Goal: Task Accomplishment & Management: Use online tool/utility

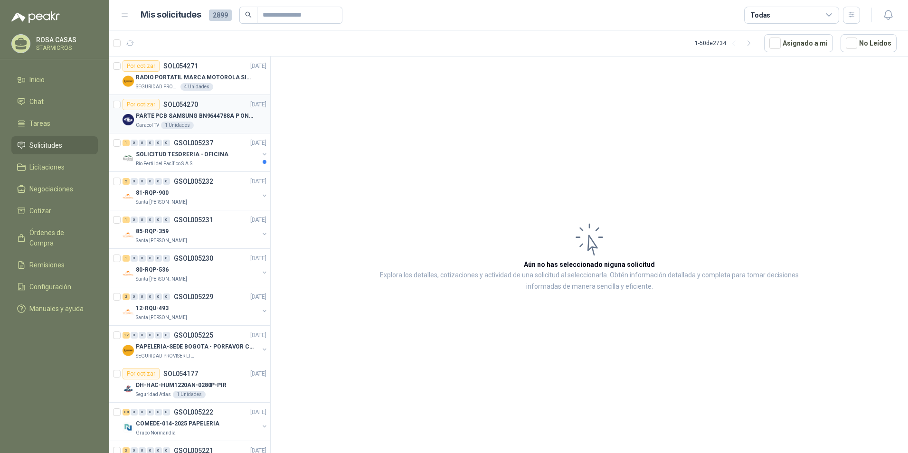
click at [236, 115] on p "PARTE PCB SAMSUNG BN9644788A P ONECONNE" at bounding box center [195, 116] width 118 height 9
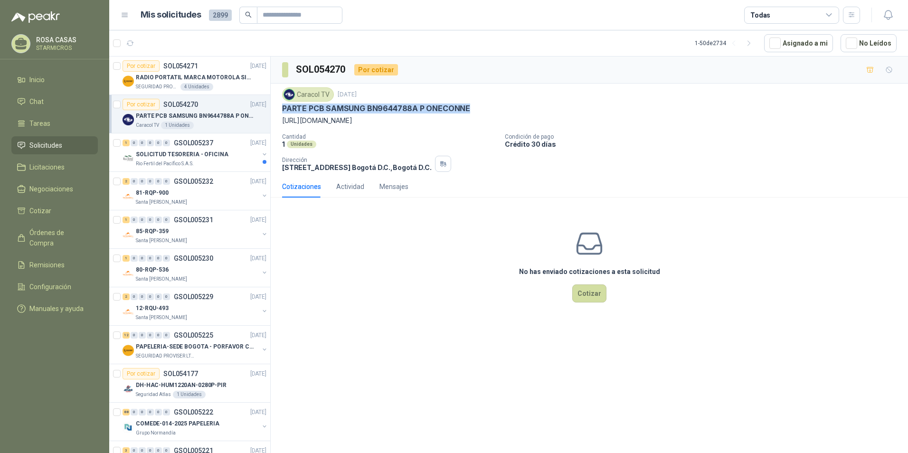
drag, startPoint x: 282, startPoint y: 104, endPoint x: 468, endPoint y: 104, distance: 186.6
click at [468, 104] on div "Caracol TV 1 sept, 2025 PARTE PCB SAMSUNG BN9644788A P ONECONNE https://samsung…" at bounding box center [589, 130] width 637 height 92
copy p "PARTE PCB SAMSUNG BN9644788A P ONECONNE"
click at [169, 115] on p "PARTE PCB SAMSUNG BN9644788A P ONECONNE" at bounding box center [195, 116] width 118 height 9
drag, startPoint x: 280, startPoint y: 119, endPoint x: 452, endPoint y: 129, distance: 172.2
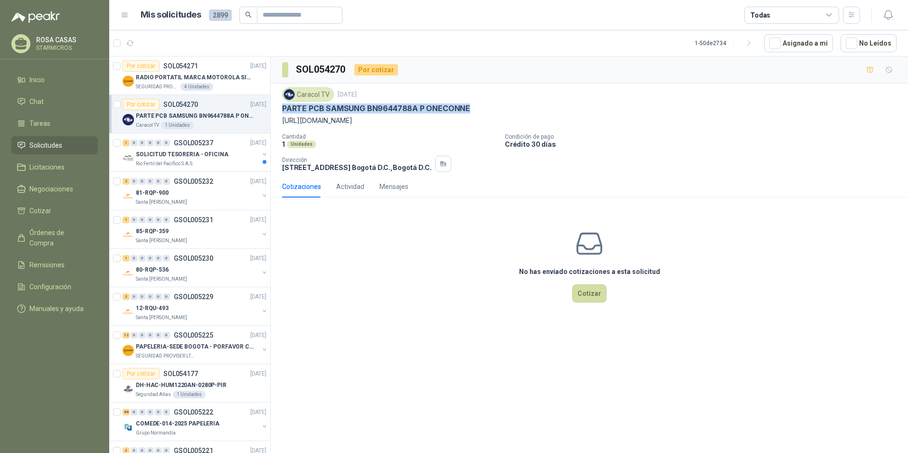
click at [452, 129] on div "Caracol TV 1 sept, 2025 PARTE PCB SAMSUNG BN9644788A P ONECONNE https://samsung…" at bounding box center [589, 130] width 637 height 92
copy p "https://samsungparts.com/products/bn96-44188a"
click at [365, 246] on div "No has enviado cotizaciones a esta solicitud Cotizar" at bounding box center [589, 265] width 637 height 121
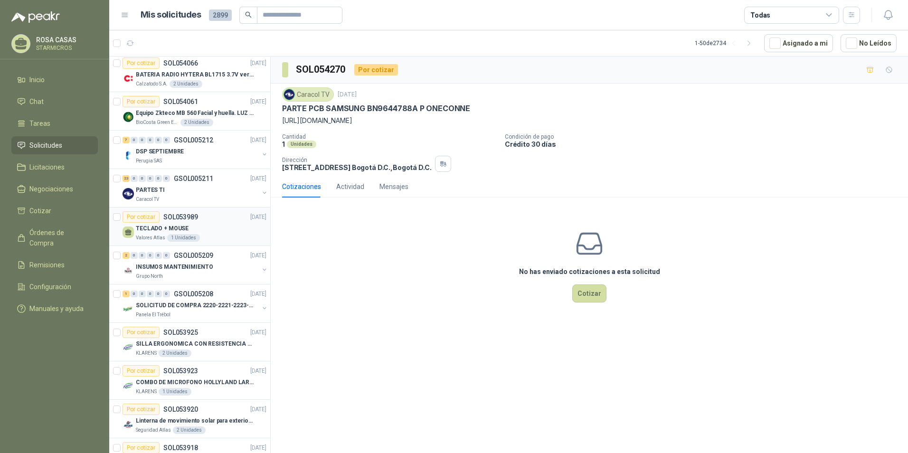
scroll to position [427, 0]
click at [175, 179] on p "GSOL005211" at bounding box center [193, 177] width 39 height 7
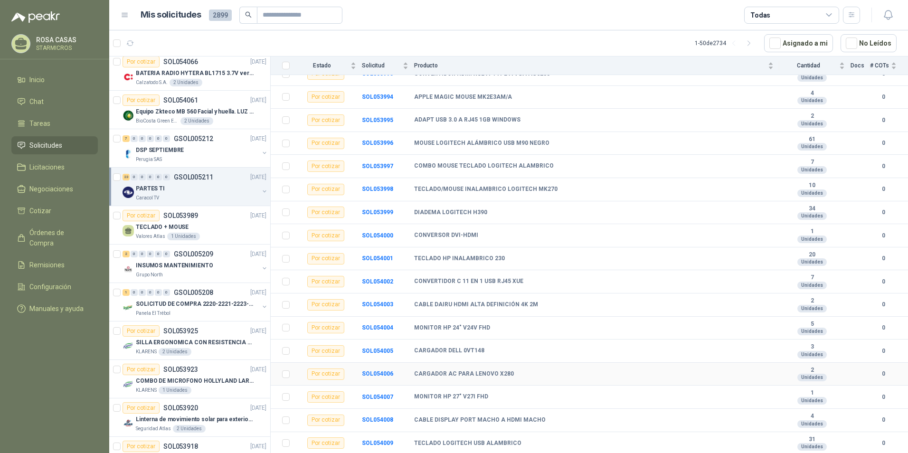
scroll to position [258, 0]
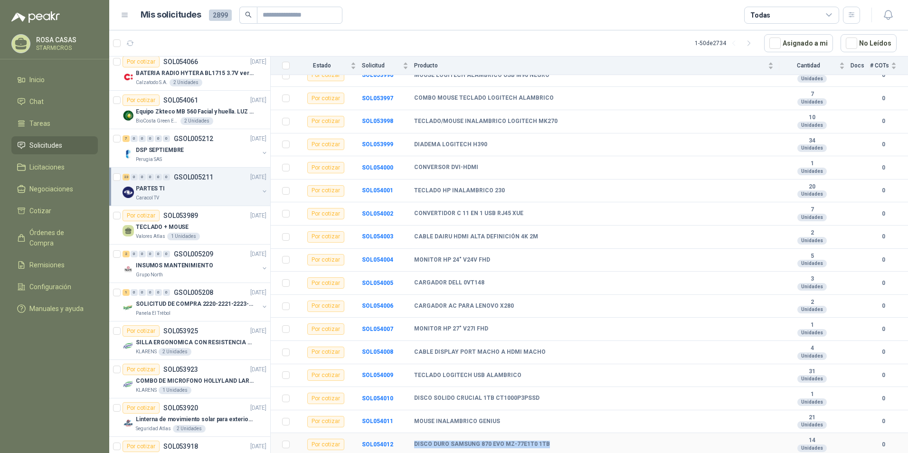
drag, startPoint x: 412, startPoint y: 444, endPoint x: 545, endPoint y: 450, distance: 133.6
click at [545, 450] on tr "Por cotizar SOL054012 DISCO DURO SAMSUNG 870 EVO MZ-77E1T0 1TB 14 Unidades 0" at bounding box center [589, 444] width 637 height 23
copy tr "DISCO DURO SAMSUNG 870 EVO MZ-77E1T0 1TB"
drag, startPoint x: 416, startPoint y: 400, endPoint x: 542, endPoint y: 400, distance: 126.3
click at [542, 400] on div "DISCO SOLIDO CRUCIAL 1TB CT1000P3PSSD" at bounding box center [593, 399] width 359 height 8
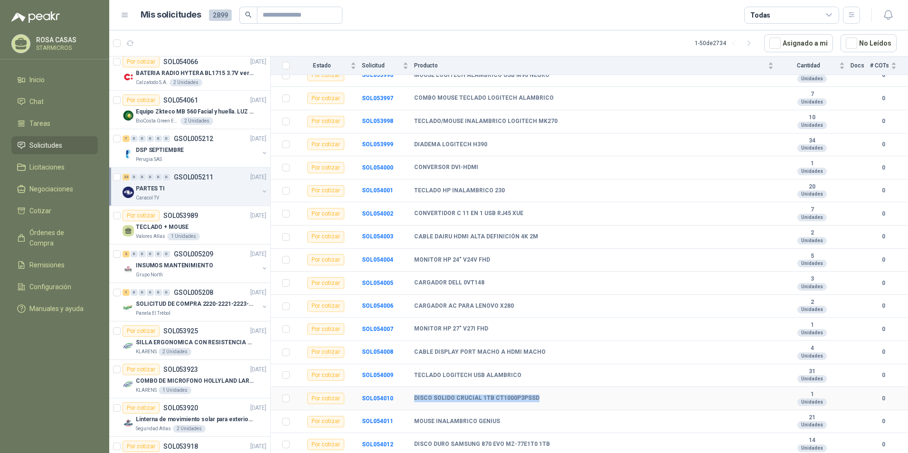
copy b "DISCO SOLIDO CRUCIAL 1TB CT1000P3PSSD"
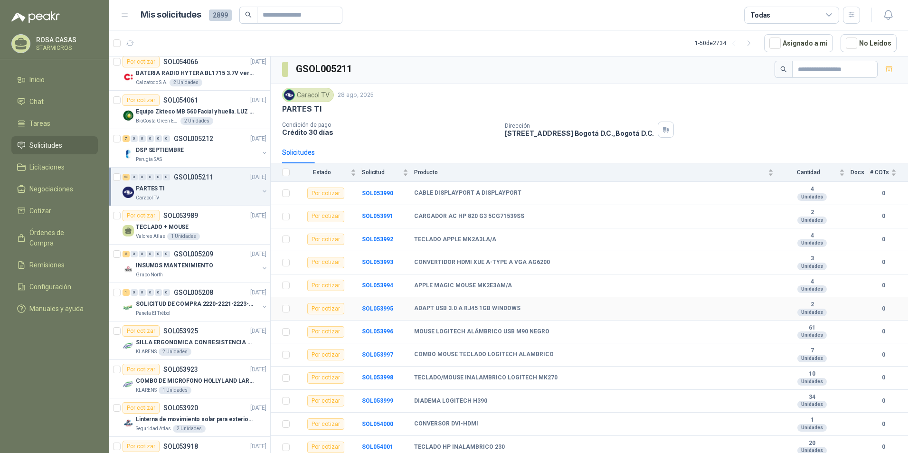
scroll to position [0, 0]
drag, startPoint x: 415, startPoint y: 192, endPoint x: 527, endPoint y: 192, distance: 112.6
click at [527, 192] on div "CABLE DISPLAYPORT A DISPLAYPORT" at bounding box center [593, 195] width 359 height 8
copy b "CABLE DISPLAYPORT A DISPLAYPORT"
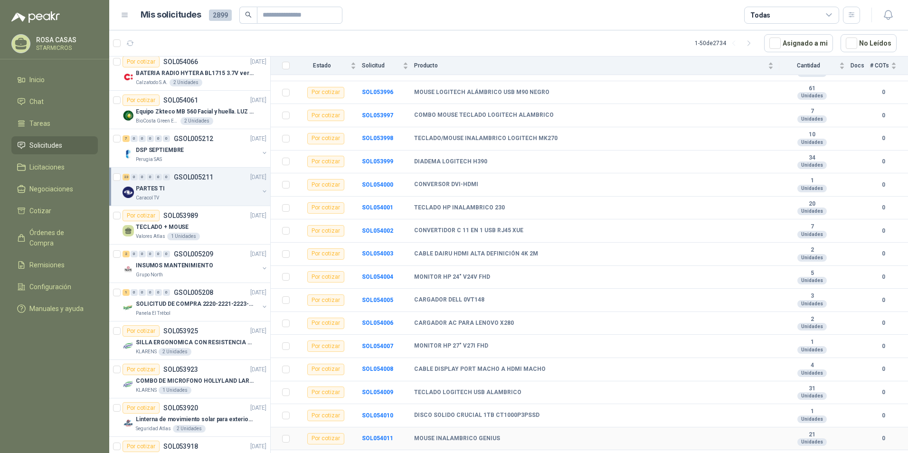
scroll to position [258, 0]
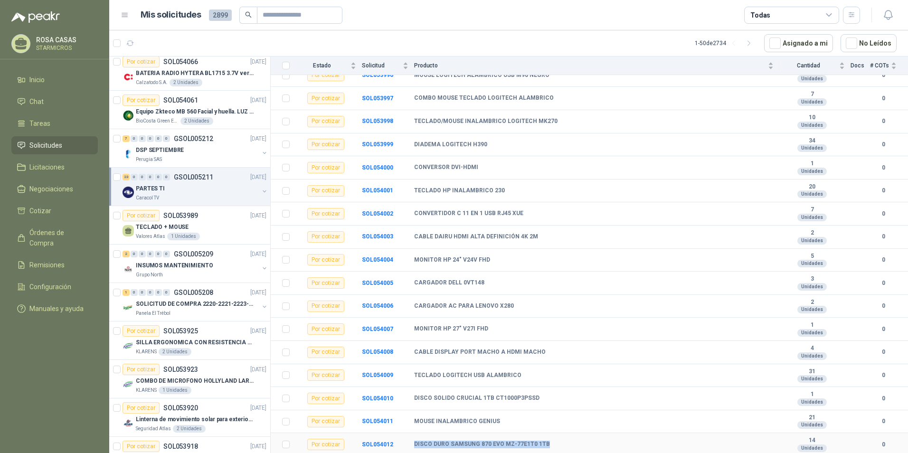
drag, startPoint x: 410, startPoint y: 441, endPoint x: 576, endPoint y: 445, distance: 165.3
click at [576, 445] on tr "Por cotizar SOL054012 DISCO DURO SAMSUNG 870 EVO MZ-77E1T0 1TB 14 Unidades 0" at bounding box center [589, 444] width 637 height 23
copy tr "DISCO DURO SAMSUNG 870 EVO MZ-77E1T0 1TB"
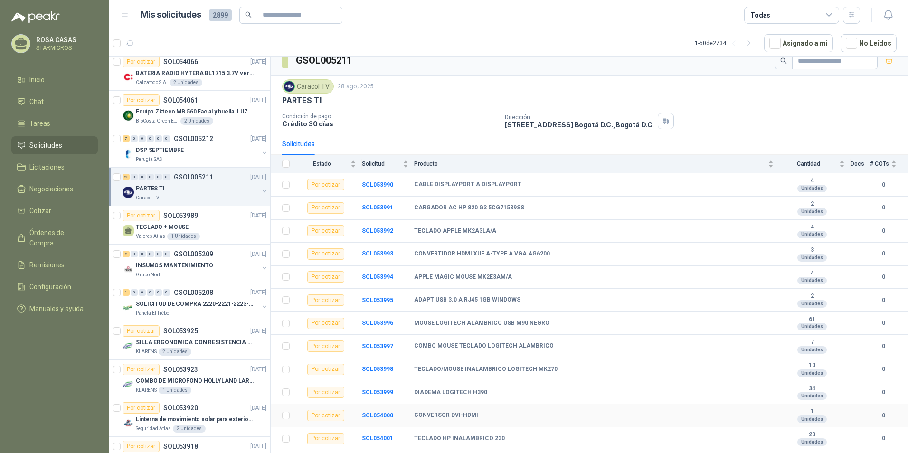
scroll to position [0, 0]
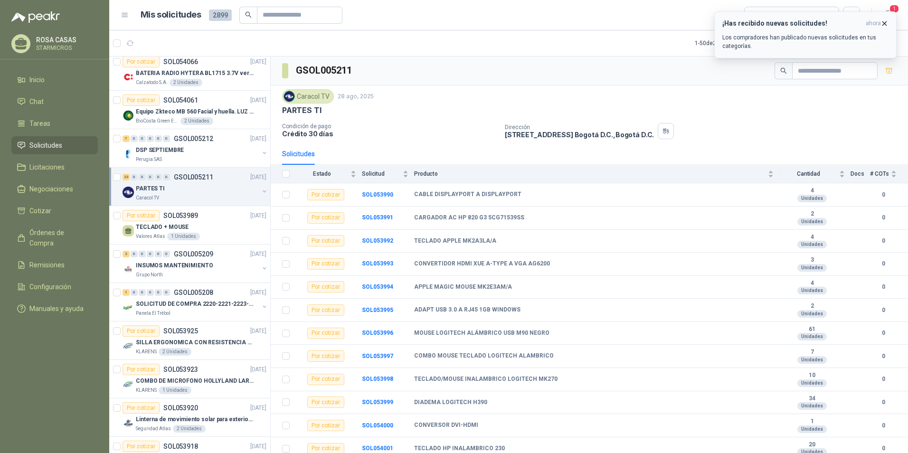
click at [773, 37] on p "Los compradores han publicado nuevas solicitudes en tus categorías." at bounding box center [805, 41] width 166 height 17
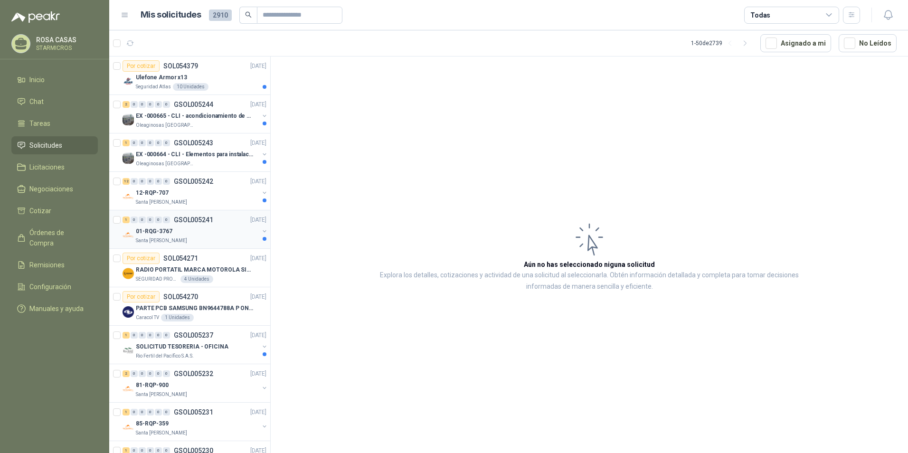
click at [165, 234] on p "01-RQG-3767" at bounding box center [154, 231] width 37 height 9
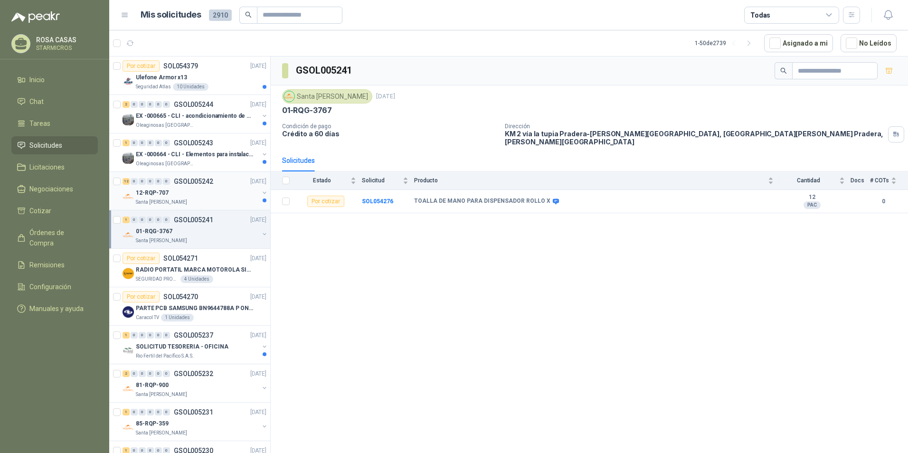
click at [176, 208] on div "12 0 0 0 0 0 GSOL005242 [DATE] 12-RQP-707 Santa [PERSON_NAME]" at bounding box center [189, 191] width 161 height 38
click at [199, 161] on div "Oleaginosas [GEOGRAPHIC_DATA][PERSON_NAME]" at bounding box center [197, 164] width 123 height 8
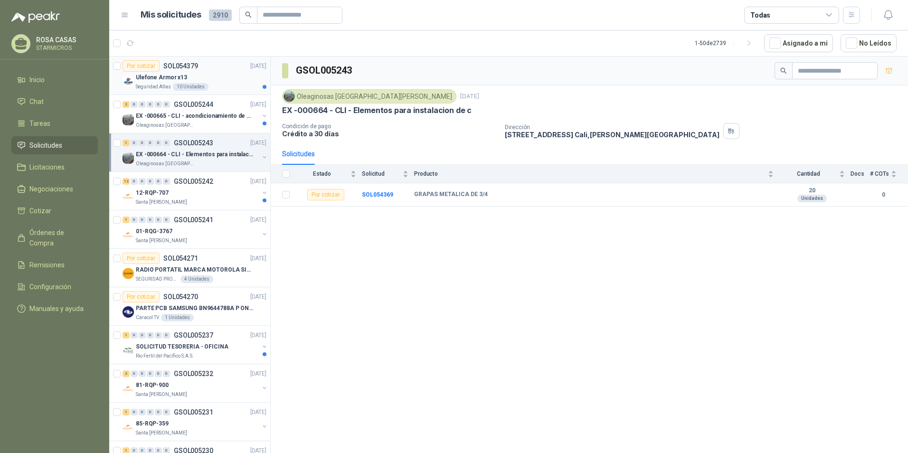
click at [233, 67] on div "Por cotizar SOL054379 [DATE]" at bounding box center [195, 65] width 144 height 11
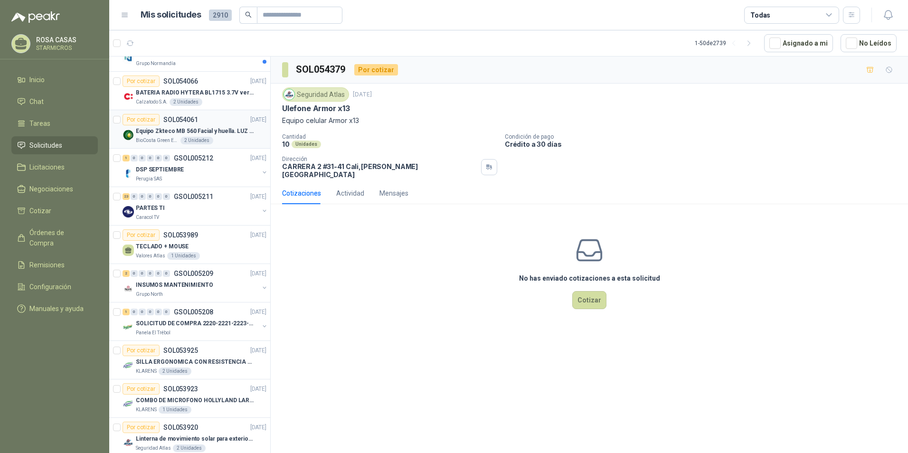
scroll to position [617, 0]
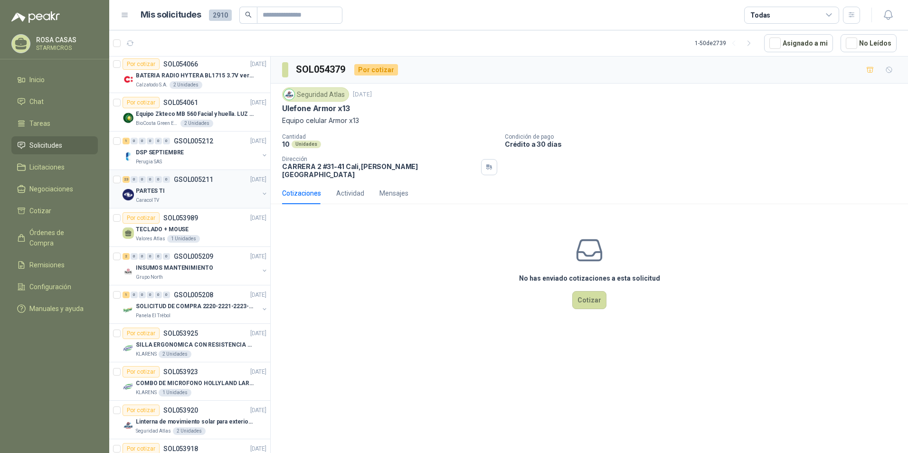
click at [176, 189] on div "PARTES TI" at bounding box center [197, 190] width 123 height 11
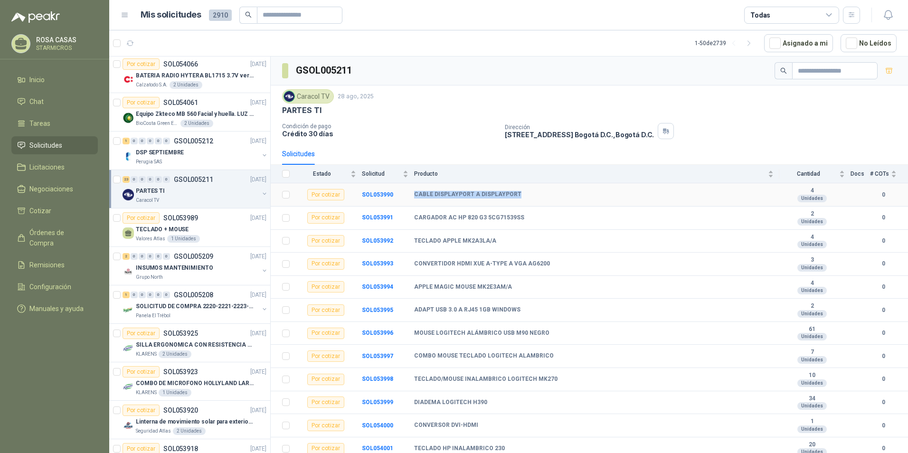
drag, startPoint x: 410, startPoint y: 193, endPoint x: 523, endPoint y: 194, distance: 113.0
click at [523, 194] on tr "Por cotizar SOL053990 CABLE DISPLAYPORT A DISPLAYPORT 4 Unidades 0" at bounding box center [589, 194] width 637 height 23
copy tr "CABLE DISPLAYPORT A DISPLAYPORT"
click at [381, 195] on b "SOL053990" at bounding box center [377, 194] width 31 height 7
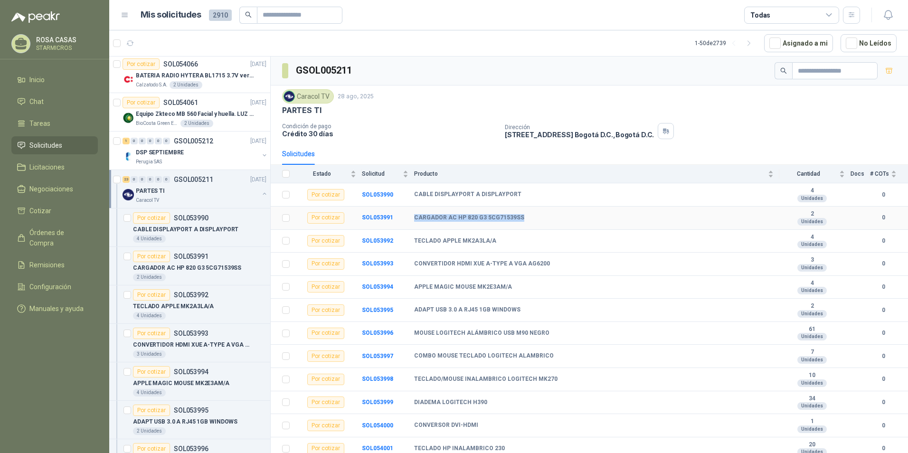
drag, startPoint x: 523, startPoint y: 214, endPoint x: 414, endPoint y: 219, distance: 109.8
click at [414, 219] on tr "Por cotizar SOL053991 CARGADOR AC HP 820 G3 5CG71539SS 2 Unidades 0" at bounding box center [589, 218] width 637 height 23
copy tr "CARGADOR AC HP 820 G3 5CG71539SS"
drag, startPoint x: 414, startPoint y: 239, endPoint x: 504, endPoint y: 245, distance: 90.4
click at [504, 245] on tr "Por cotizar SOL053992 TECLADO APPLE MK2A3LA/A 4 Unidades 0" at bounding box center [589, 241] width 637 height 23
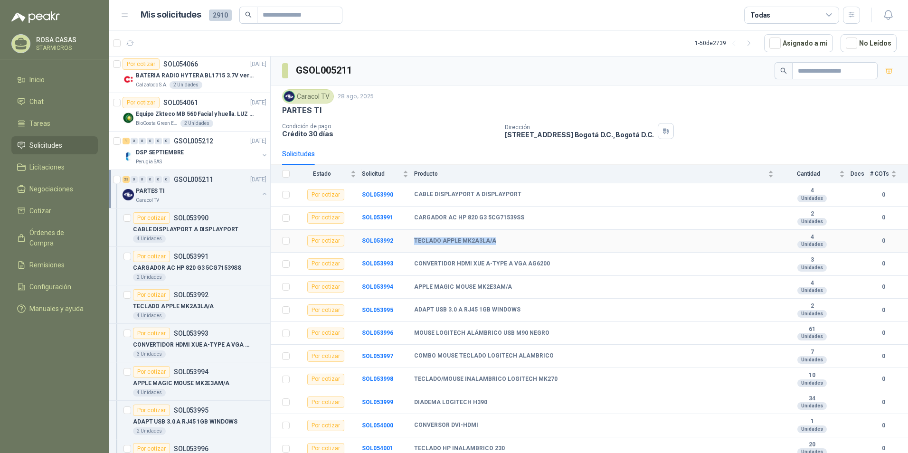
copy tr "TECLADO APPLE MK2A3LA/A"
click at [387, 241] on b "SOL053992" at bounding box center [377, 240] width 31 height 7
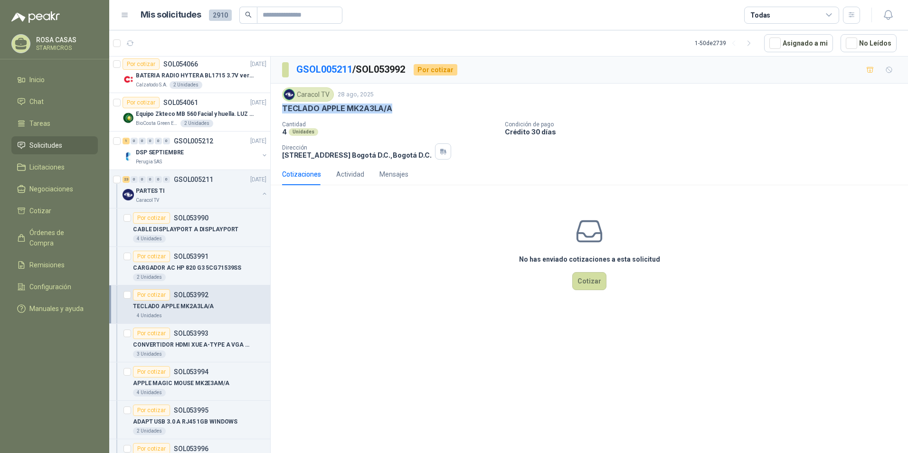
drag, startPoint x: 284, startPoint y: 108, endPoint x: 394, endPoint y: 114, distance: 110.4
click at [394, 114] on div "Caracol TV [DATE] TECLADO APPLE MK2A3LA/A Cantidad 4 Unidades Condición de pag…" at bounding box center [589, 123] width 615 height 72
click at [394, 117] on div "Caracol TV [DATE] TECLADO APPLE MK2A3LA/A Cantidad 4 Unidades Condición de pag…" at bounding box center [589, 123] width 615 height 72
drag, startPoint x: 346, startPoint y: 111, endPoint x: 397, endPoint y: 113, distance: 51.3
click at [397, 113] on div "TECLADO APPLE MK2A3LA/A" at bounding box center [589, 109] width 615 height 10
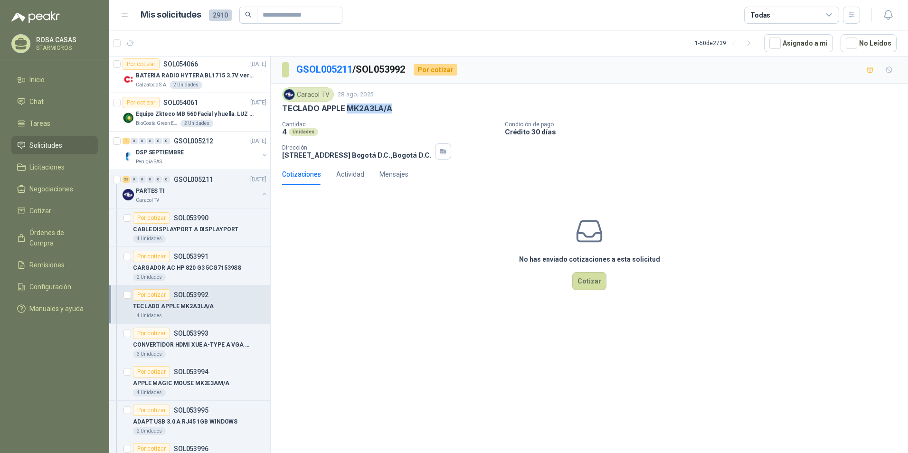
copy p "MK2A3LA/A"
drag, startPoint x: 282, startPoint y: 107, endPoint x: 395, endPoint y: 109, distance: 113.1
click at [395, 109] on div "TECLADO APPLE MK2A3LA/A" at bounding box center [589, 109] width 615 height 10
copy p "TECLADO APPLE MK2A3LA/A"
click at [333, 142] on div "Cantidad 4 Unidades Condición de pago Crédito 30 días Dirección [STREET_ADDRESS…" at bounding box center [589, 140] width 615 height 38
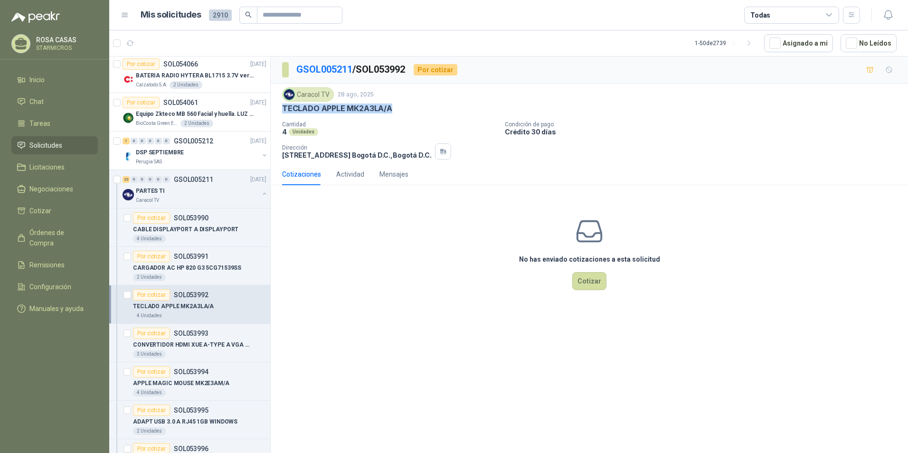
drag, startPoint x: 281, startPoint y: 109, endPoint x: 408, endPoint y: 111, distance: 126.8
click at [408, 111] on div "Caracol TV [DATE] TECLADO APPLE MK2A3LA/A Cantidad 4 Unidades Condición de pag…" at bounding box center [589, 124] width 637 height 80
copy p "TECLADO APPLE MK2A3LA/A"
click at [203, 350] on div "CONVERTIDOR HDMI XUE A-TYPE A VGA AG6200" at bounding box center [199, 344] width 133 height 11
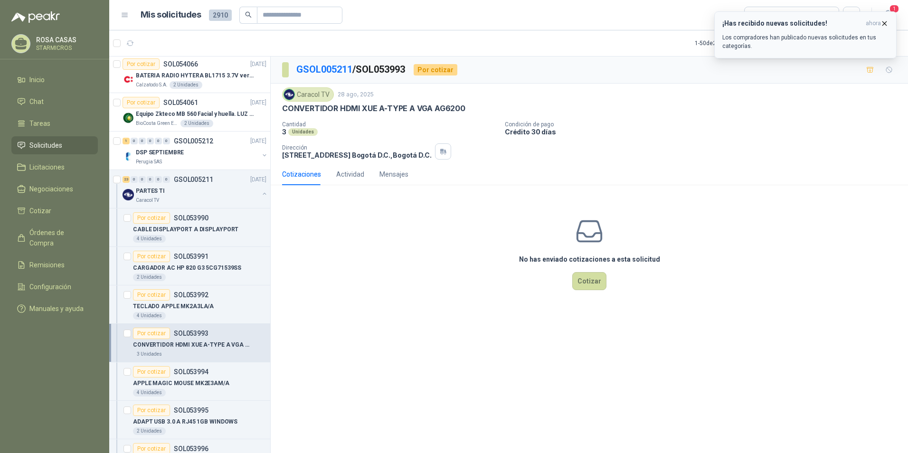
click at [773, 33] on p "Los compradores han publicado nuevas solicitudes en tus categorías." at bounding box center [805, 41] width 166 height 17
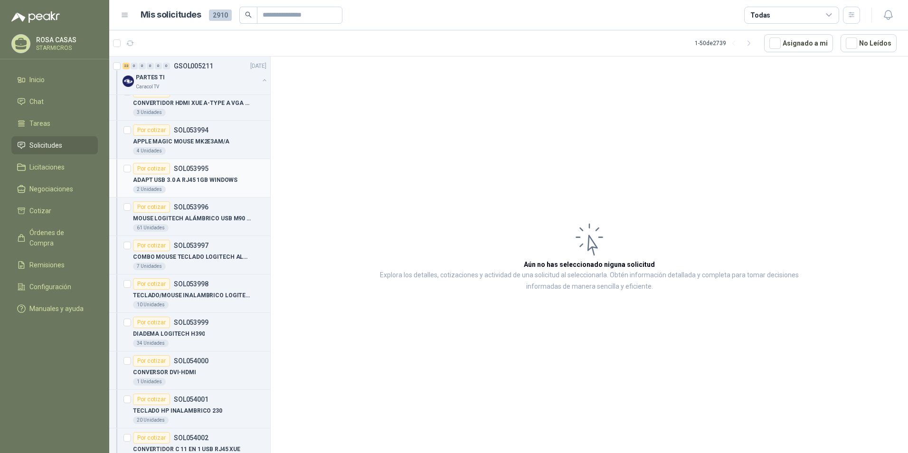
scroll to position [855, 0]
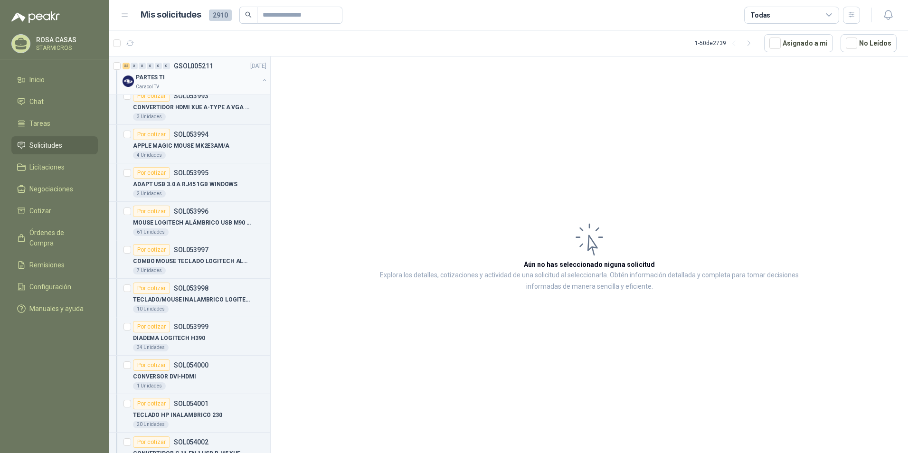
click at [175, 65] on p "GSOL005211" at bounding box center [193, 66] width 39 height 7
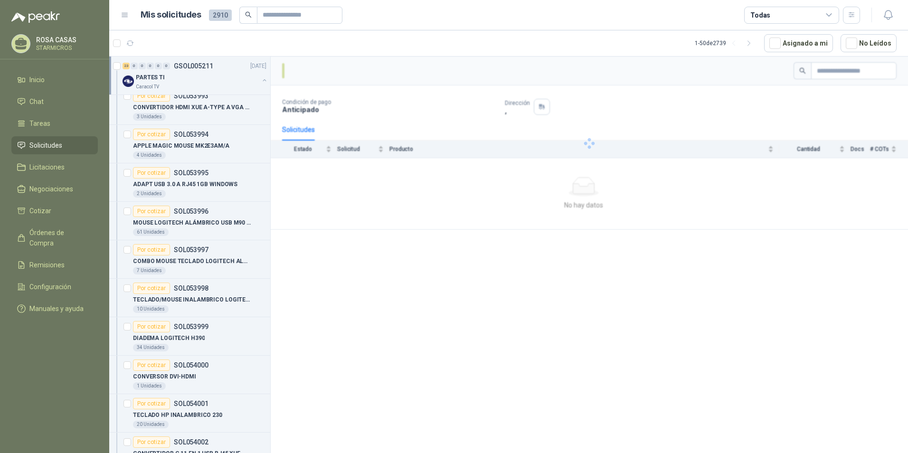
click at [181, 83] on div "Caracol TV" at bounding box center [197, 87] width 123 height 8
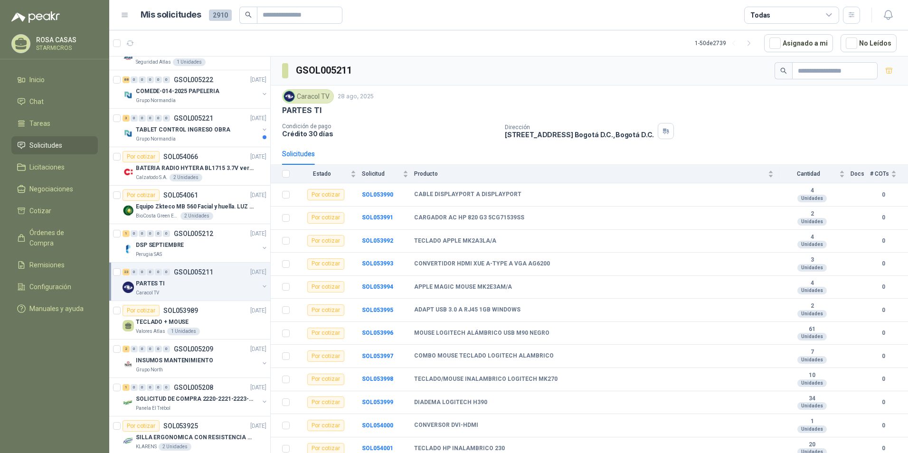
scroll to position [522, 0]
click at [190, 289] on div "PARTES TI" at bounding box center [197, 285] width 123 height 11
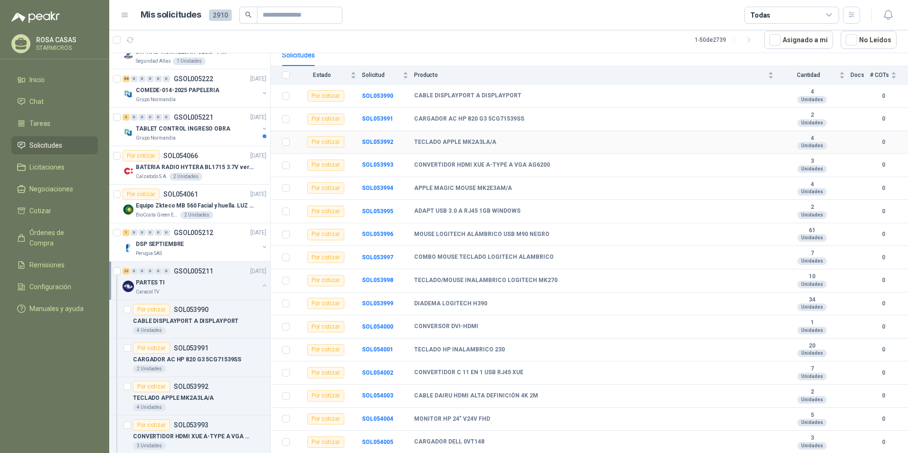
scroll to position [258, 0]
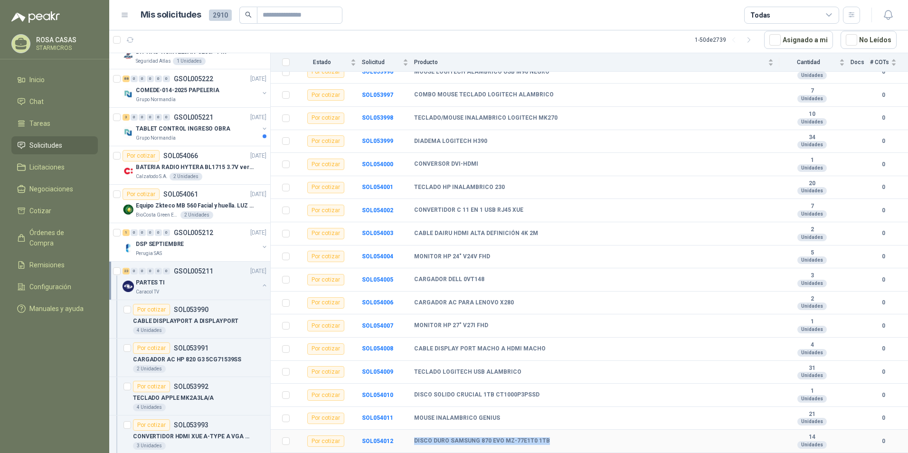
drag, startPoint x: 413, startPoint y: 440, endPoint x: 546, endPoint y: 441, distance: 133.0
click at [546, 441] on tr "Por cotizar SOL054012 DISCO DURO SAMSUNG 870 EVO MZ-77E1T0 1TB 14 Unidades 0" at bounding box center [589, 441] width 637 height 23
copy tr "DISCO DURO SAMSUNG 870 EVO MZ-77E1T0 1TB"
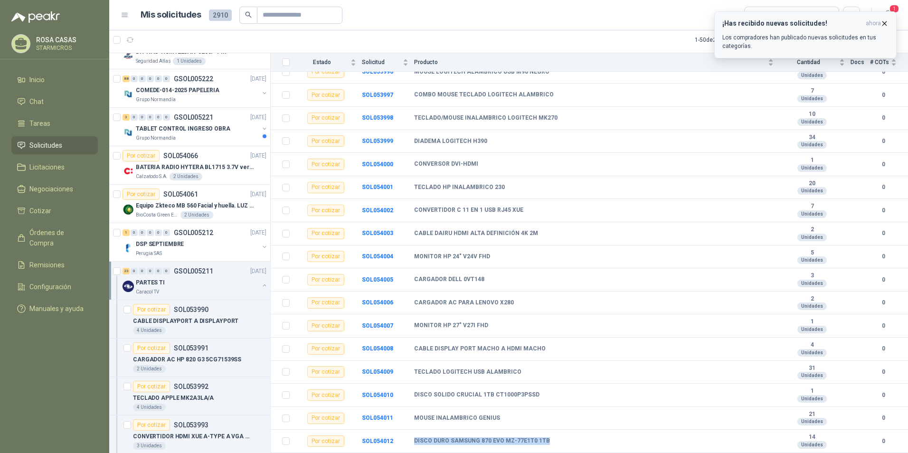
click at [836, 26] on h3 "¡Has recibido nuevas solicitudes!" at bounding box center [792, 23] width 140 height 8
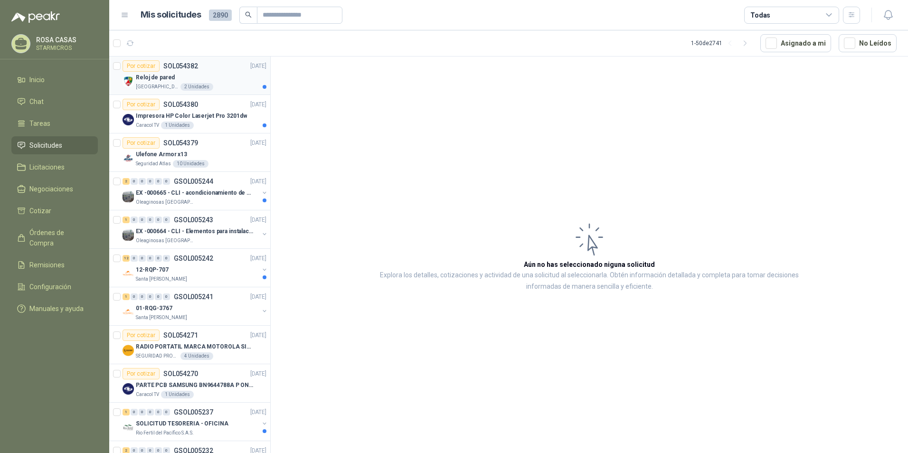
click at [207, 73] on div "Reloj de pared" at bounding box center [201, 77] width 131 height 11
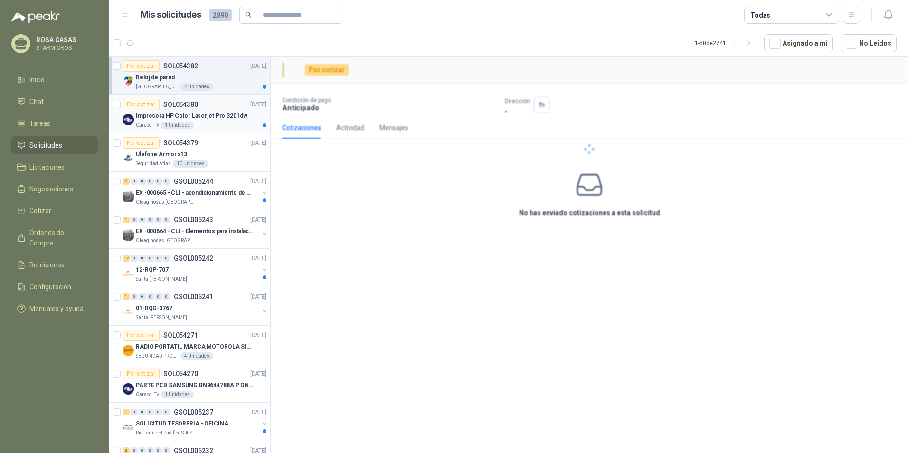
click at [213, 115] on p "Impresora HP Color Laserjet Pro 3201dw" at bounding box center [191, 116] width 111 height 9
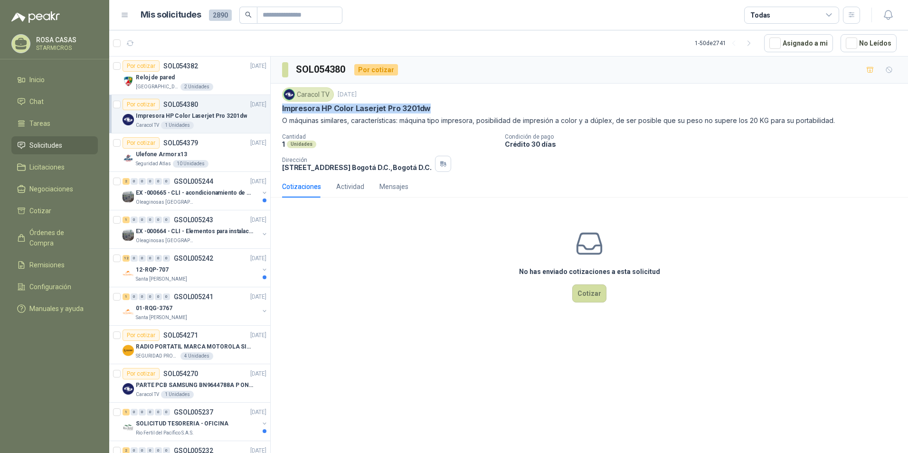
drag, startPoint x: 284, startPoint y: 109, endPoint x: 430, endPoint y: 110, distance: 145.3
click at [430, 110] on div "Impresora HP Color Laserjet Pro 3201dw" at bounding box center [589, 109] width 615 height 10
copy p "Impresora HP Color Laserjet Pro 3201dw"
drag, startPoint x: 460, startPoint y: 103, endPoint x: 445, endPoint y: 107, distance: 15.3
click at [460, 103] on div "Caracol TV 1 sept, 2025 Impresora HP Color Laserjet Pro 3201dw O máquinas simil…" at bounding box center [589, 106] width 615 height 38
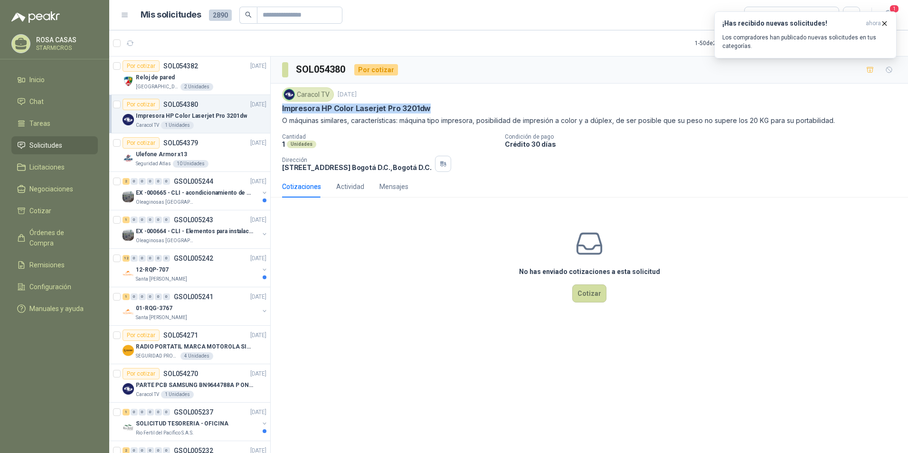
drag, startPoint x: 431, startPoint y: 107, endPoint x: 282, endPoint y: 103, distance: 149.7
click at [282, 103] on div "Caracol TV 1 sept, 2025 Impresora HP Color Laserjet Pro 3201dw O máquinas simil…" at bounding box center [589, 130] width 637 height 92
copy p "Impresora HP Color Laserjet Pro 3201dw"
click at [808, 43] on p "Los compradores han publicado nuevas solicitudes en tus categorías." at bounding box center [805, 41] width 166 height 17
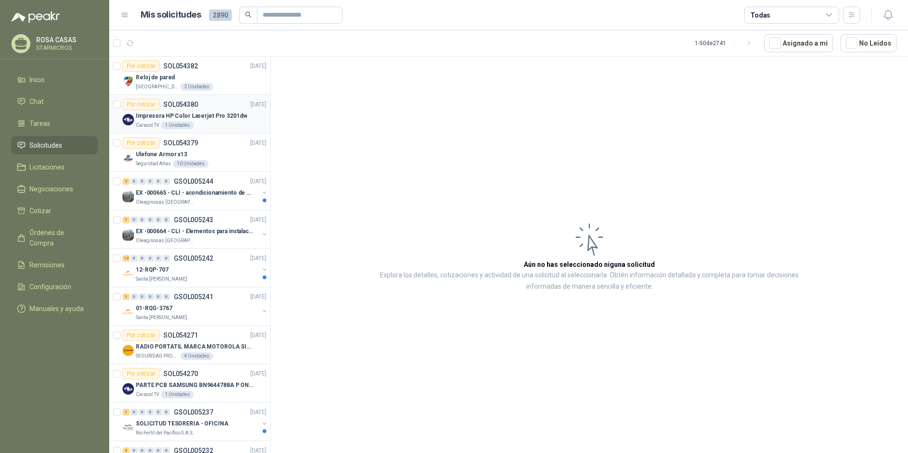
click at [177, 123] on div "1 Unidades" at bounding box center [177, 126] width 33 height 8
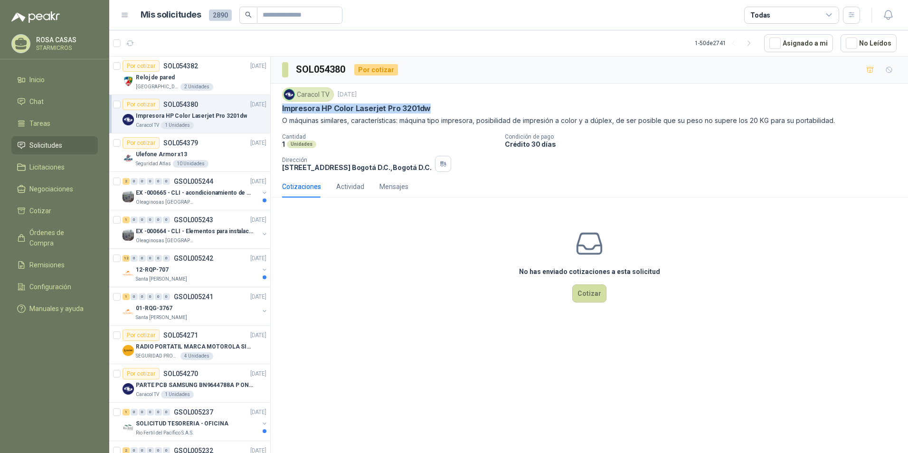
drag, startPoint x: 279, startPoint y: 110, endPoint x: 435, endPoint y: 112, distance: 155.8
click at [435, 112] on div "Caracol TV 1 sept, 2025 Impresora HP Color Laserjet Pro 3201dw O máquinas simil…" at bounding box center [589, 130] width 637 height 92
copy p "Impresora HP Color Laserjet Pro 3201dw"
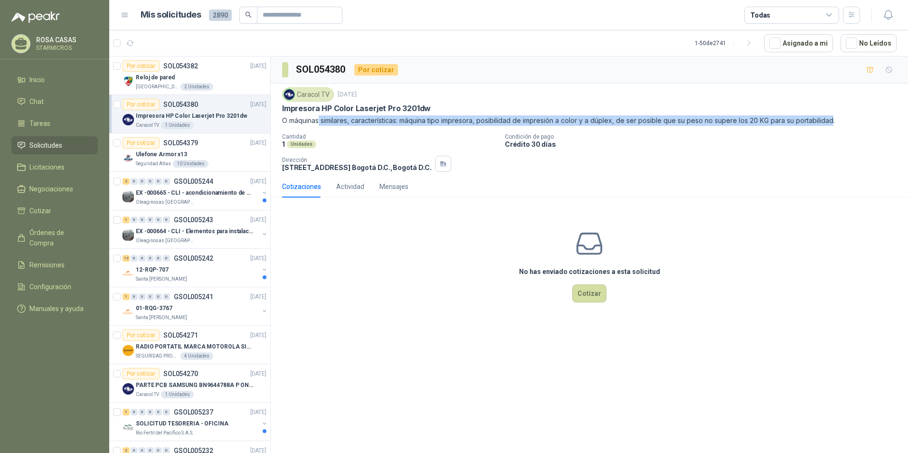
drag, startPoint x: 319, startPoint y: 119, endPoint x: 832, endPoint y: 125, distance: 512.9
click at [832, 125] on p "O máquinas similares, características: máquina tipo impresora, posibilidad de i…" at bounding box center [589, 120] width 615 height 10
copy p "similares, características: máquina tipo impresora, posibilidad de impresión a …"
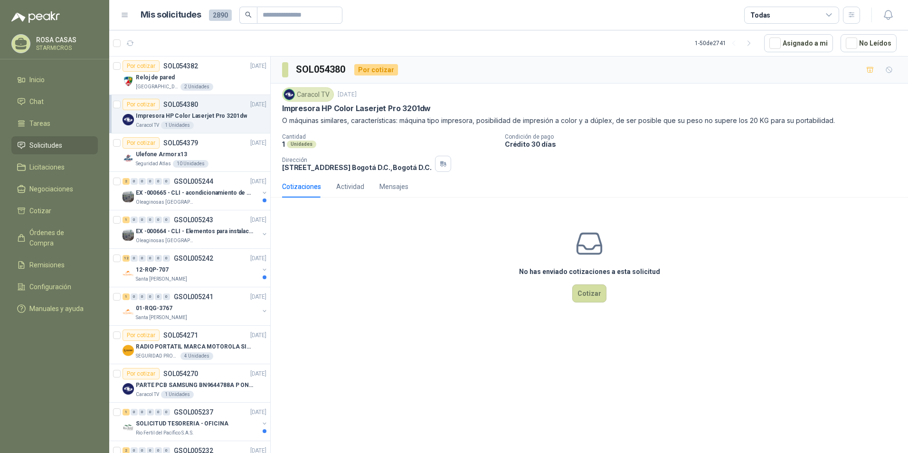
click at [351, 143] on div "1 Unidades" at bounding box center [389, 144] width 215 height 8
drag, startPoint x: 279, startPoint y: 107, endPoint x: 430, endPoint y: 104, distance: 151.0
click at [430, 104] on div "Caracol TV 1 sept, 2025 Impresora HP Color Laserjet Pro 3201dw O máquinas simil…" at bounding box center [589, 130] width 637 height 92
copy p "Impresora HP Color Laserjet Pro 3201dw"
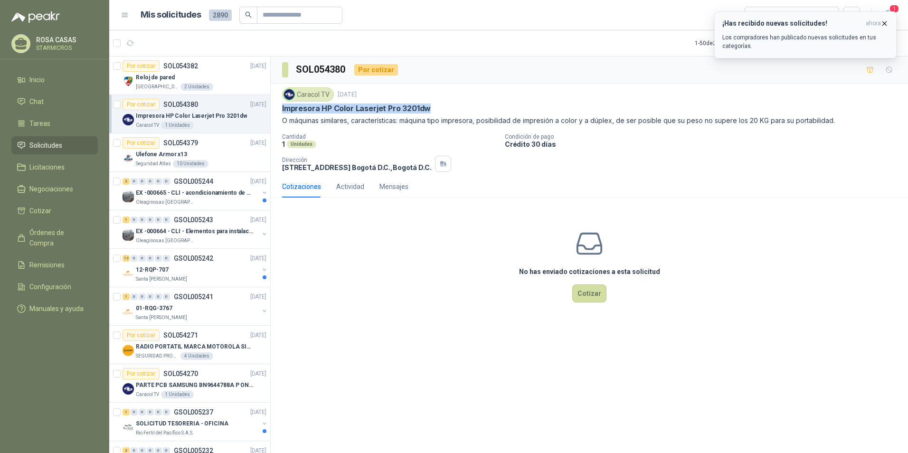
click at [786, 35] on p "Los compradores han publicado nuevas solicitudes en tus categorías." at bounding box center [805, 41] width 166 height 17
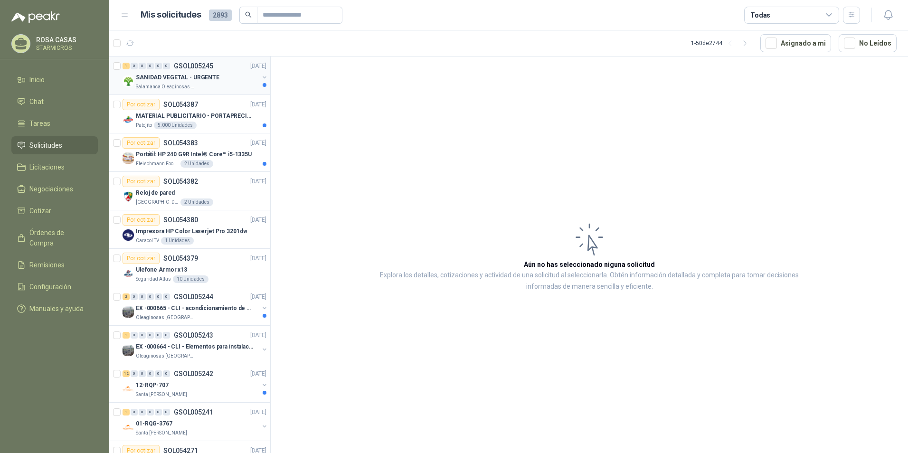
click at [184, 85] on p "Salamanca Oleaginosas SAS" at bounding box center [166, 87] width 60 height 8
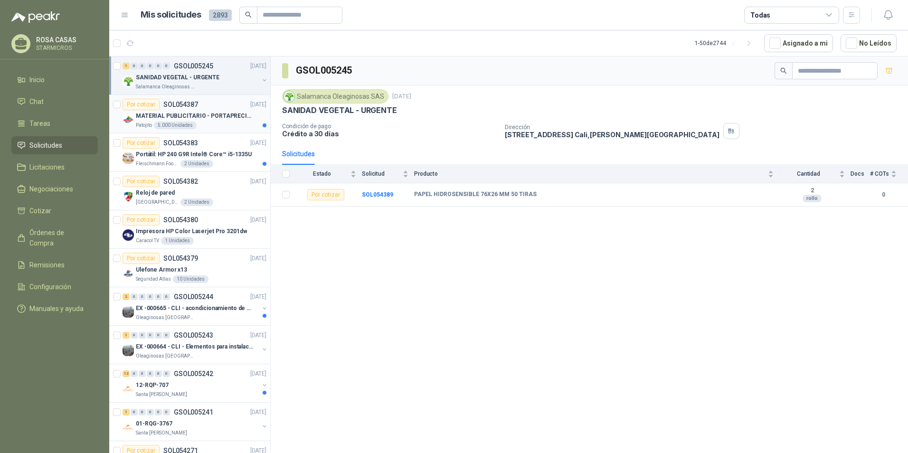
click at [203, 119] on p "MATERIAL PUBLICITARIO - PORTAPRECIOS VER ADJUNTO" at bounding box center [195, 116] width 118 height 9
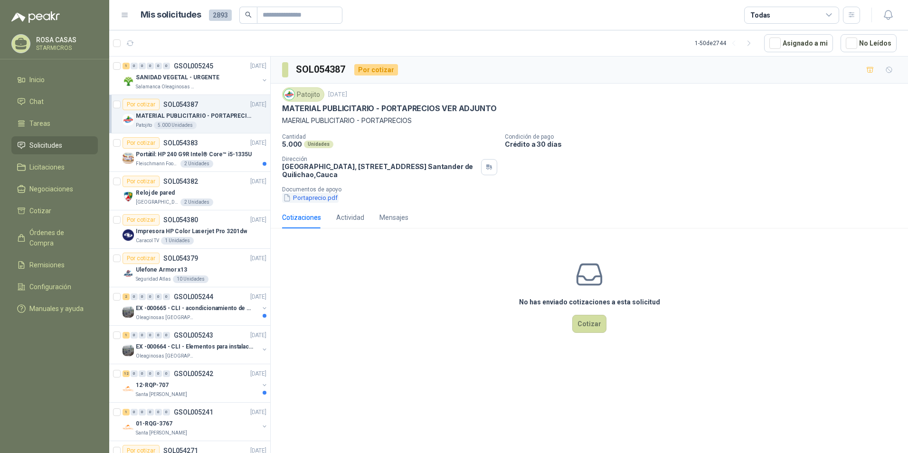
click at [312, 199] on button "Portaprecio.pdf" at bounding box center [310, 198] width 57 height 10
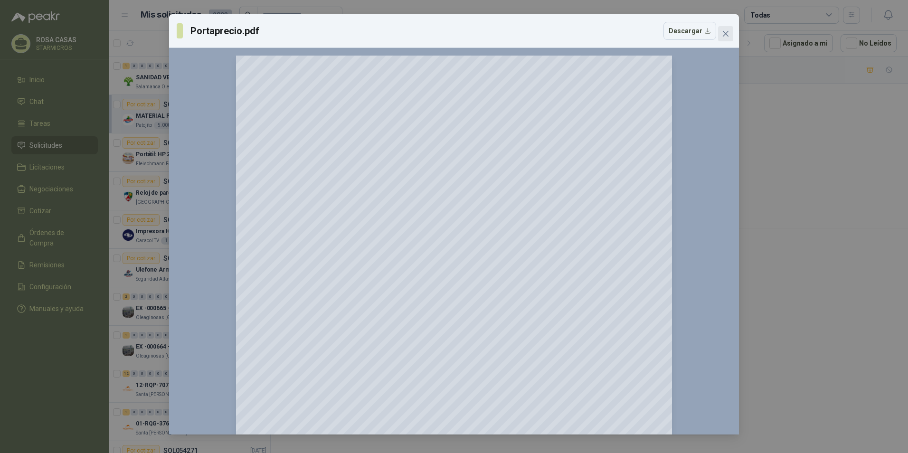
click at [723, 37] on icon "close" at bounding box center [726, 34] width 6 height 6
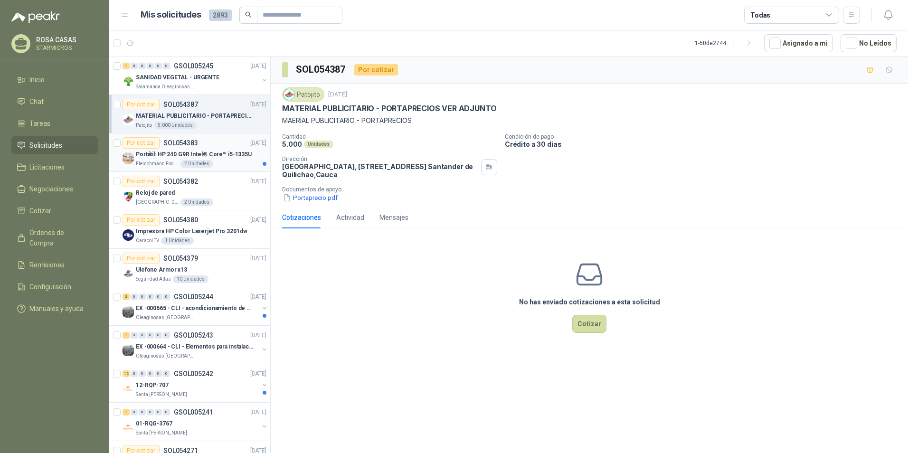
click at [189, 147] on div "Por cotizar SOL054383" at bounding box center [161, 142] width 76 height 11
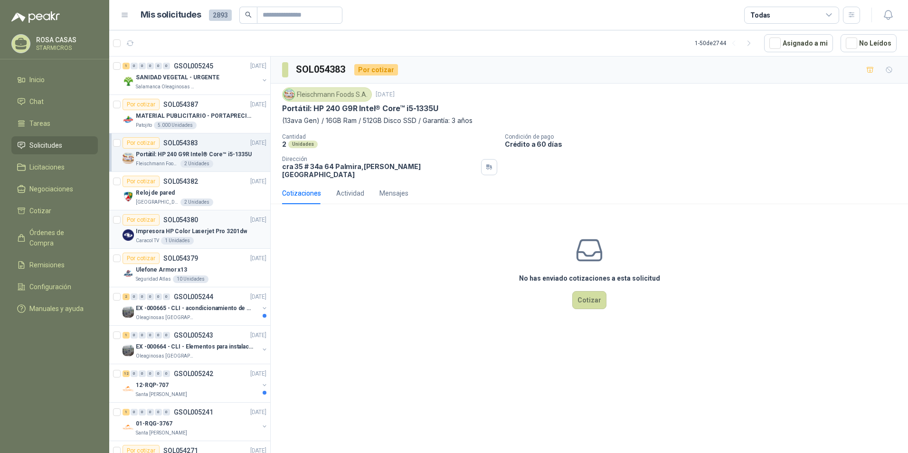
click at [208, 233] on p "Impresora HP Color Laserjet Pro 3201dw" at bounding box center [191, 231] width 111 height 9
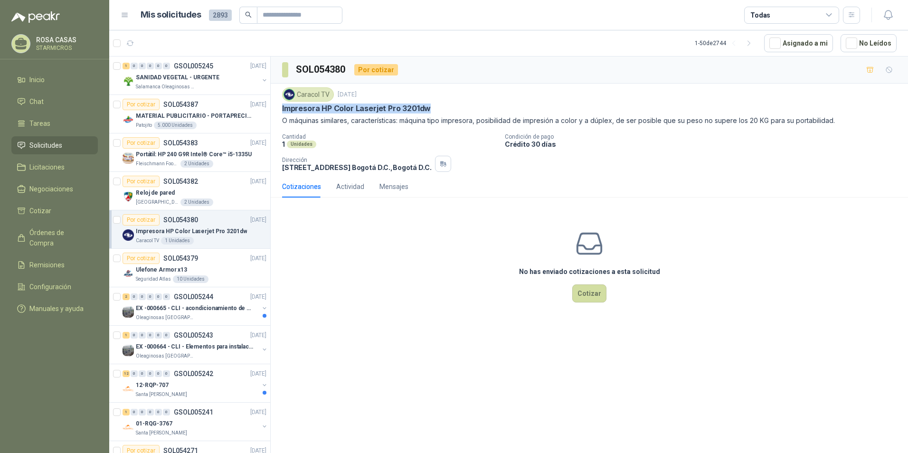
drag, startPoint x: 281, startPoint y: 108, endPoint x: 430, endPoint y: 104, distance: 148.7
click at [430, 104] on div "Caracol TV 1 sept, 2025 Impresora HP Color Laserjet Pro 3201dw O máquinas simil…" at bounding box center [589, 130] width 637 height 92
copy p "Impresora HP Color Laserjet Pro 3201dw"
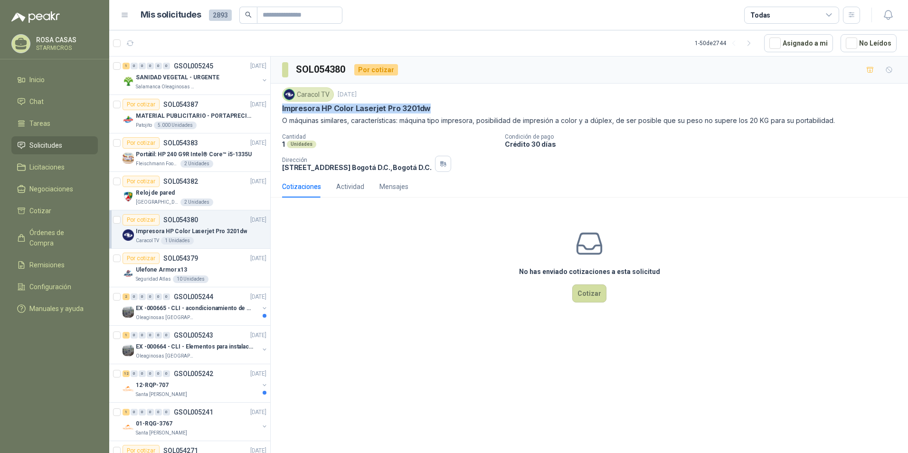
copy p "Impresora HP Color Laserjet Pro 3201dw"
click at [429, 114] on div "Impresora HP Color Laserjet Pro 3201dw" at bounding box center [589, 109] width 615 height 10
drag, startPoint x: 440, startPoint y: 107, endPoint x: 281, endPoint y: 107, distance: 159.1
click at [281, 107] on div "Caracol TV 1 sept, 2025 Impresora HP Color Laserjet Pro 3201dw O máquinas simil…" at bounding box center [589, 130] width 637 height 92
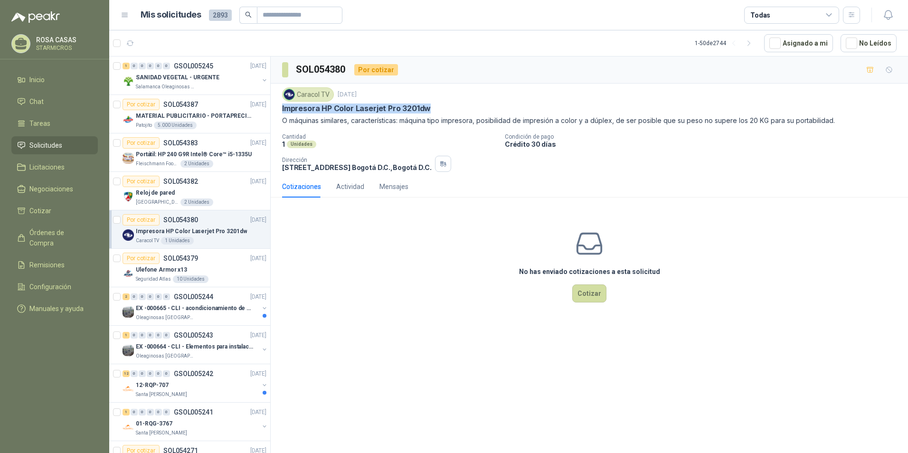
copy p "Impresora HP Color Laserjet Pro 3201dw"
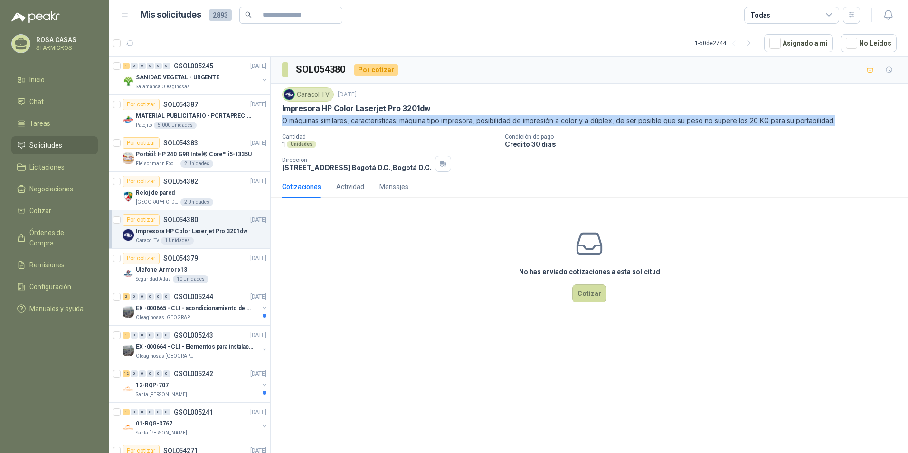
drag, startPoint x: 284, startPoint y: 118, endPoint x: 847, endPoint y: 117, distance: 562.8
click at [847, 117] on p "O máquinas similares, características: máquina tipo impresora, posibilidad de i…" at bounding box center [589, 120] width 615 height 10
copy p "O máquinas similares, características: máquina tipo impresora, posibilidad de i…"
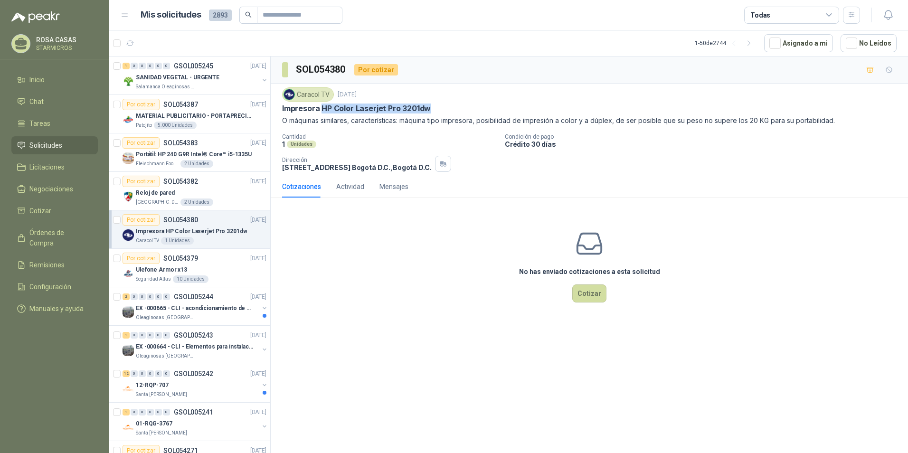
drag, startPoint x: 445, startPoint y: 111, endPoint x: 320, endPoint y: 110, distance: 124.4
click at [320, 110] on div "Impresora HP Color Laserjet Pro 3201dw" at bounding box center [589, 109] width 615 height 10
click at [464, 277] on div "No has enviado cotizaciones a esta solicitud Cotizar" at bounding box center [589, 265] width 637 height 121
click at [465, 281] on div "No has enviado cotizaciones a esta solicitud Cotizar" at bounding box center [589, 265] width 637 height 121
drag, startPoint x: 477, startPoint y: 120, endPoint x: 617, endPoint y: 116, distance: 140.6
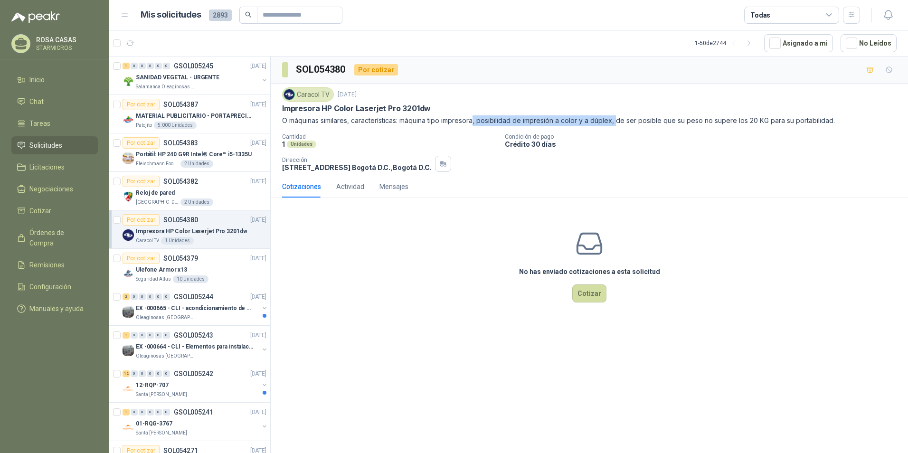
click at [617, 116] on p "O máquinas similares, características: máquina tipo impresora, posibilidad de i…" at bounding box center [589, 120] width 615 height 10
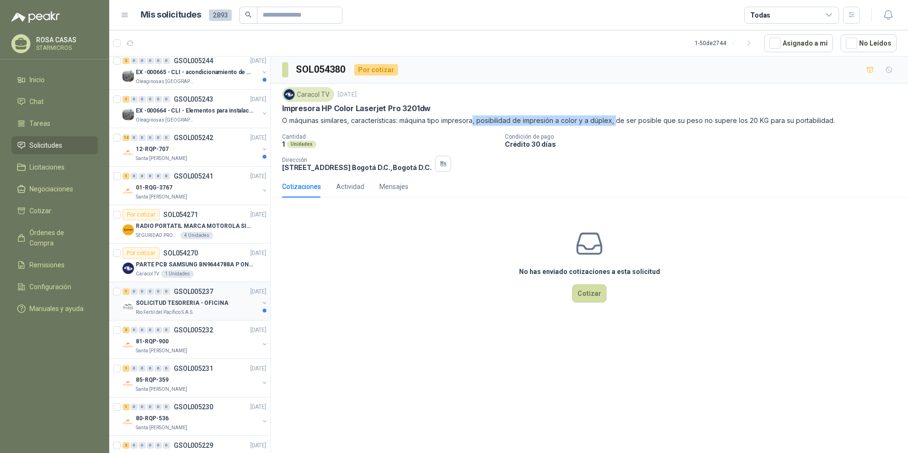
scroll to position [237, 0]
click at [236, 269] on div "PARTE PCB SAMSUNG BN9644788A P ONECONNE Caracol TV 1 Unidades" at bounding box center [201, 266] width 131 height 19
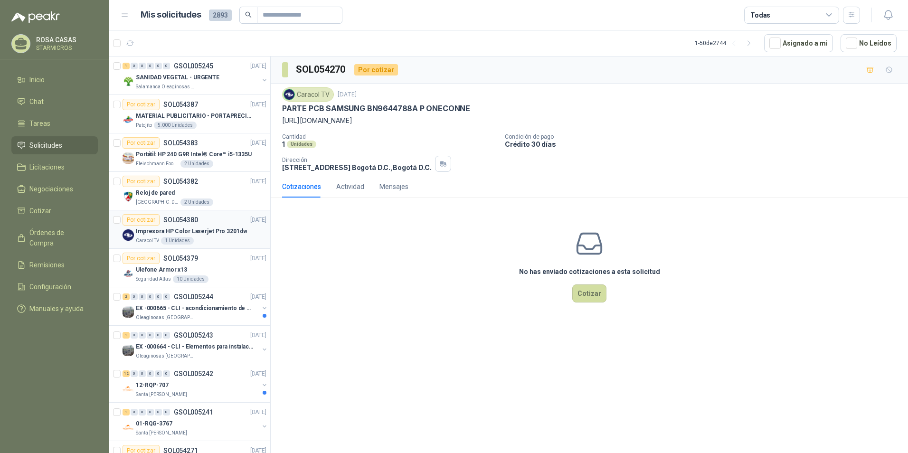
click at [213, 225] on div "Por cotizar SOL054380 01/09/25" at bounding box center [195, 219] width 144 height 11
